Goal: Information Seeking & Learning: Find specific fact

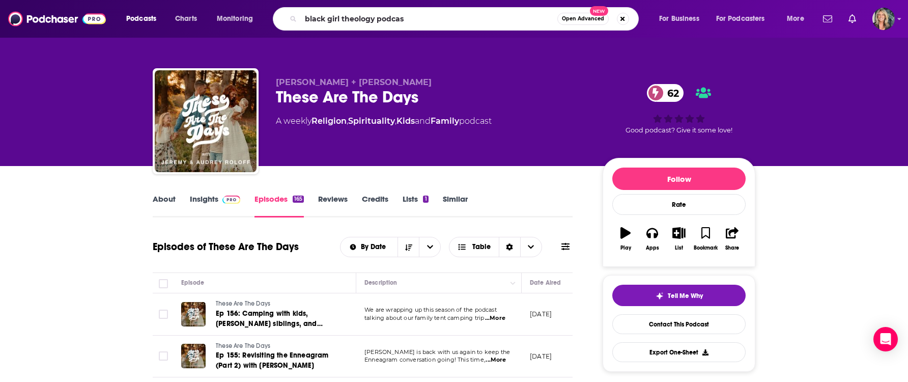
type input "black girl theology podcast"
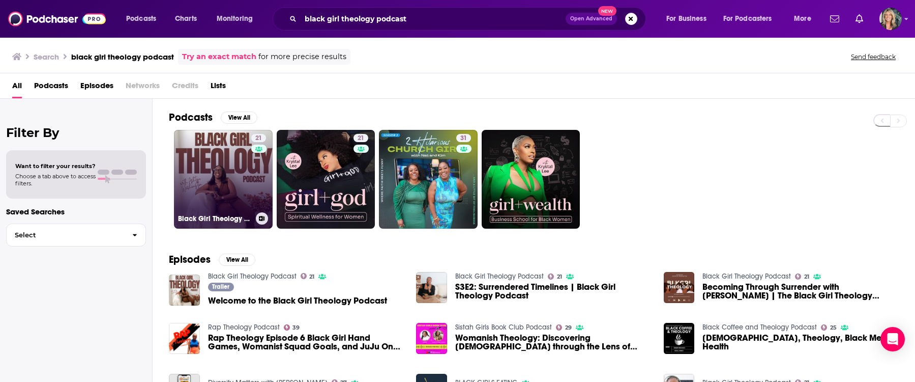
click at [212, 180] on link "21 Black Girl Theology Podcast" at bounding box center [223, 179] width 99 height 99
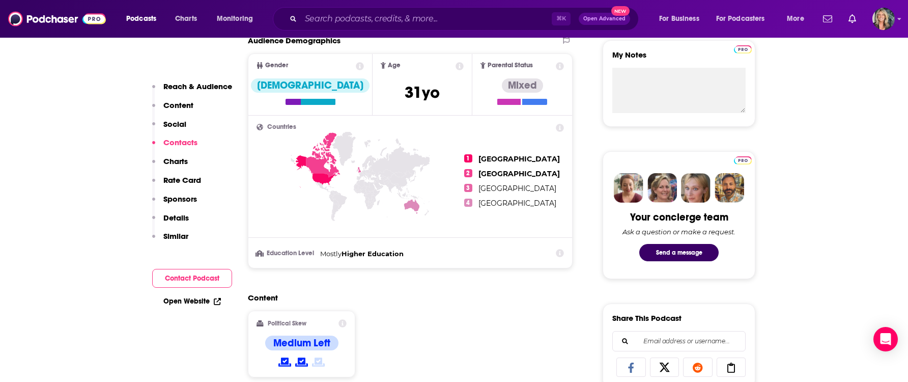
scroll to position [11, 0]
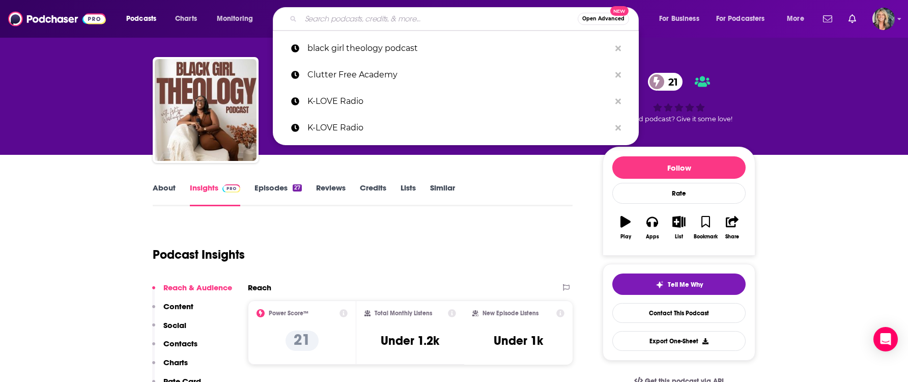
click at [324, 23] on input "Search podcasts, credits, & more..." at bounding box center [439, 19] width 277 height 16
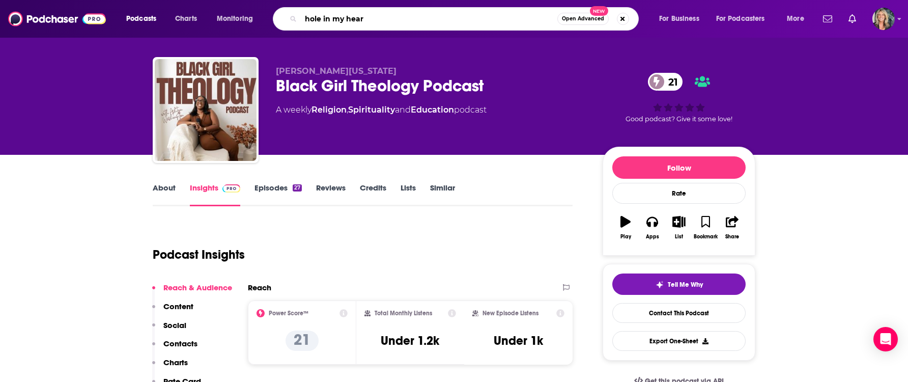
type input "hole in my heart"
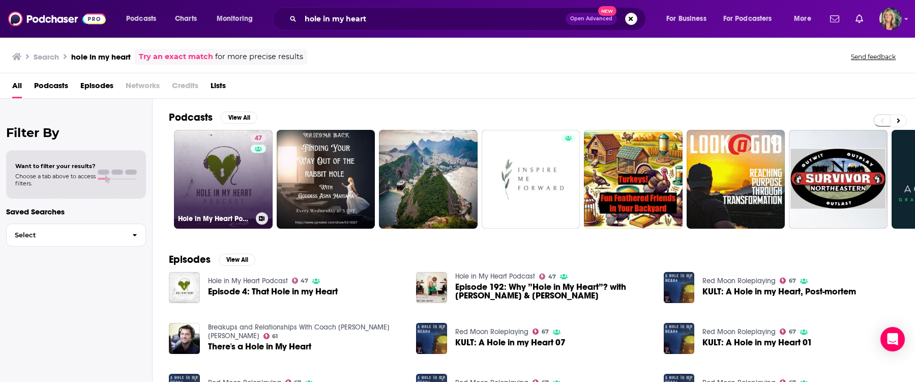
click at [245, 177] on link "47 Hole in My Heart Podcast" at bounding box center [223, 179] width 99 height 99
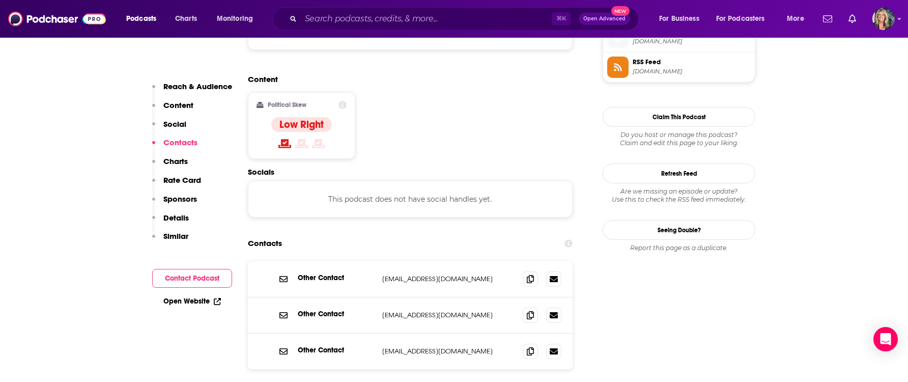
scroll to position [859, 0]
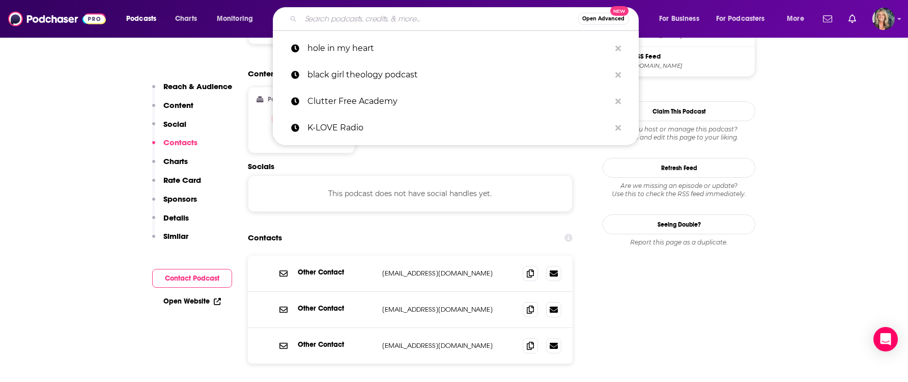
click at [351, 13] on input "Search podcasts, credits, & more..." at bounding box center [439, 19] width 277 height 16
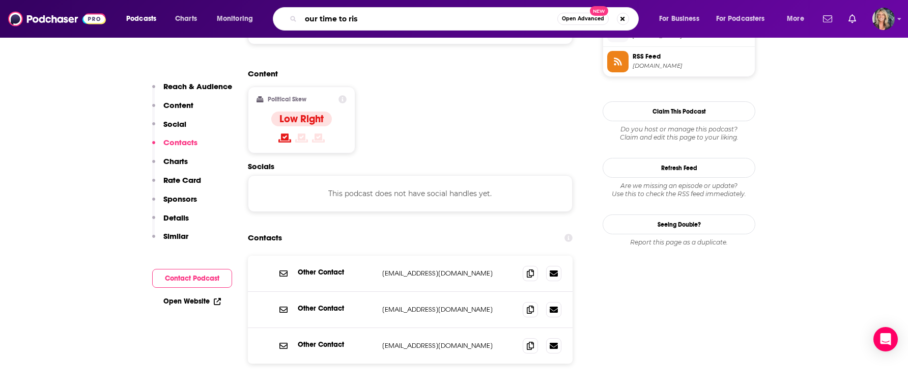
type input "our time to rise"
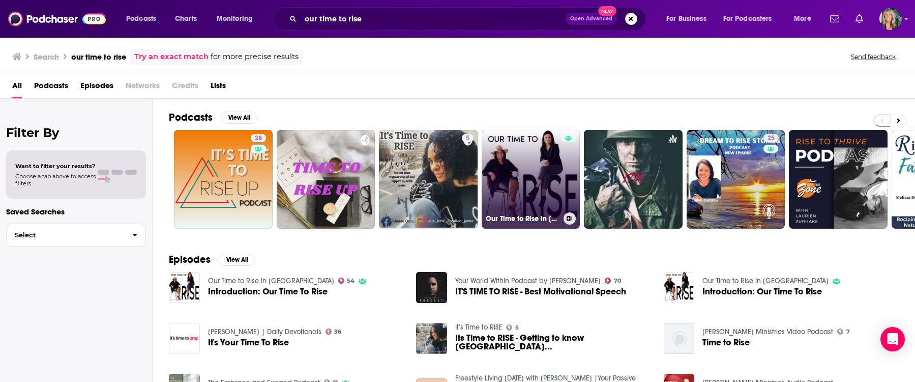
click at [529, 175] on link "Our Time to Rise in [GEOGRAPHIC_DATA]" at bounding box center [531, 179] width 99 height 99
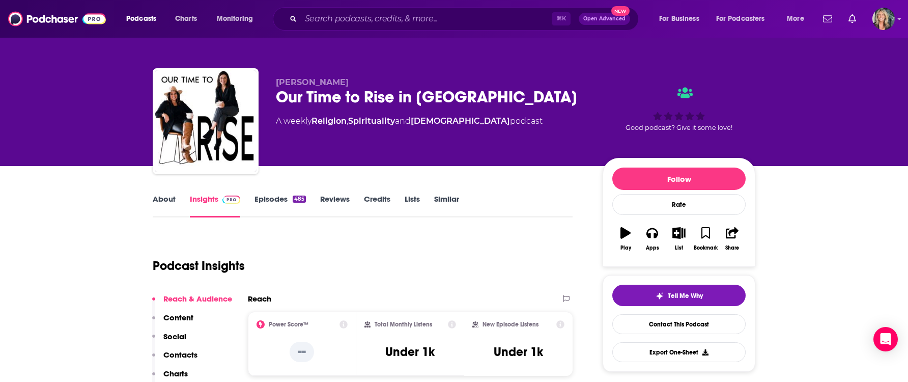
click at [166, 200] on link "About" at bounding box center [164, 205] width 23 height 23
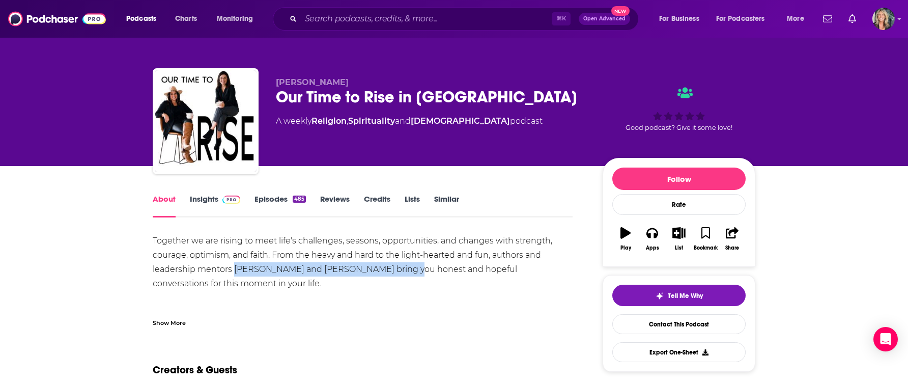
drag, startPoint x: 393, startPoint y: 269, endPoint x: 236, endPoint y: 270, distance: 157.2
click at [236, 270] on div "Together we are rising to meet life's challenges, seasons, opportunities, and c…" at bounding box center [363, 362] width 420 height 256
copy div "[PERSON_NAME] and [PERSON_NAME]"
